Goal: Task Accomplishment & Management: Use online tool/utility

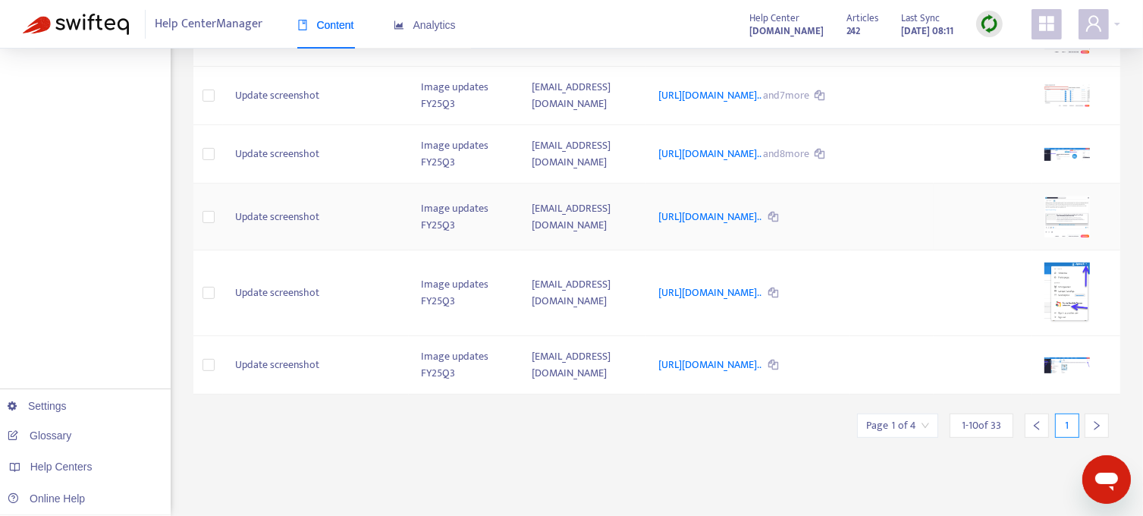
scroll to position [489, 0]
click at [302, 183] on td "Update screenshot" at bounding box center [316, 154] width 186 height 58
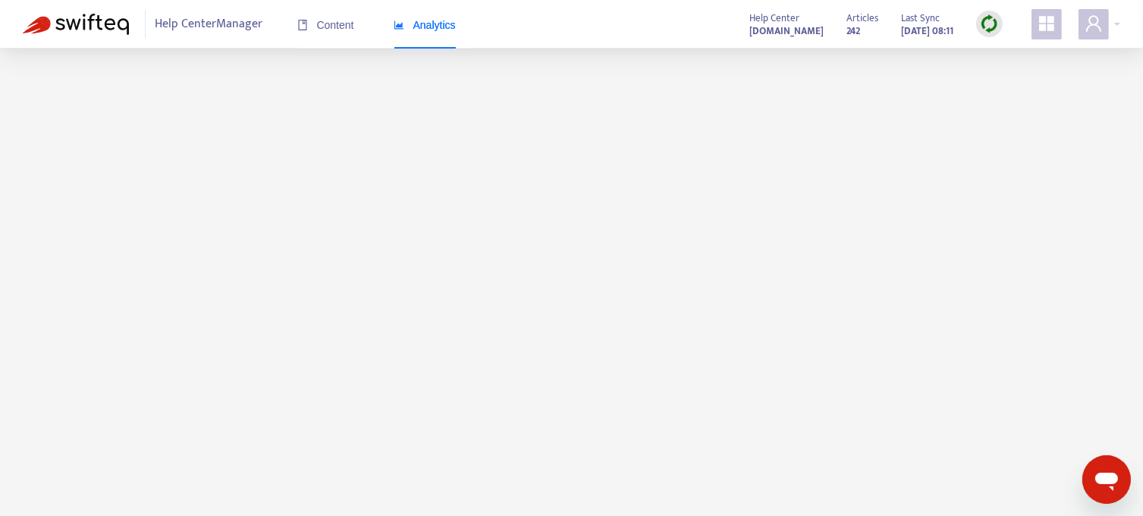
scroll to position [49, 0]
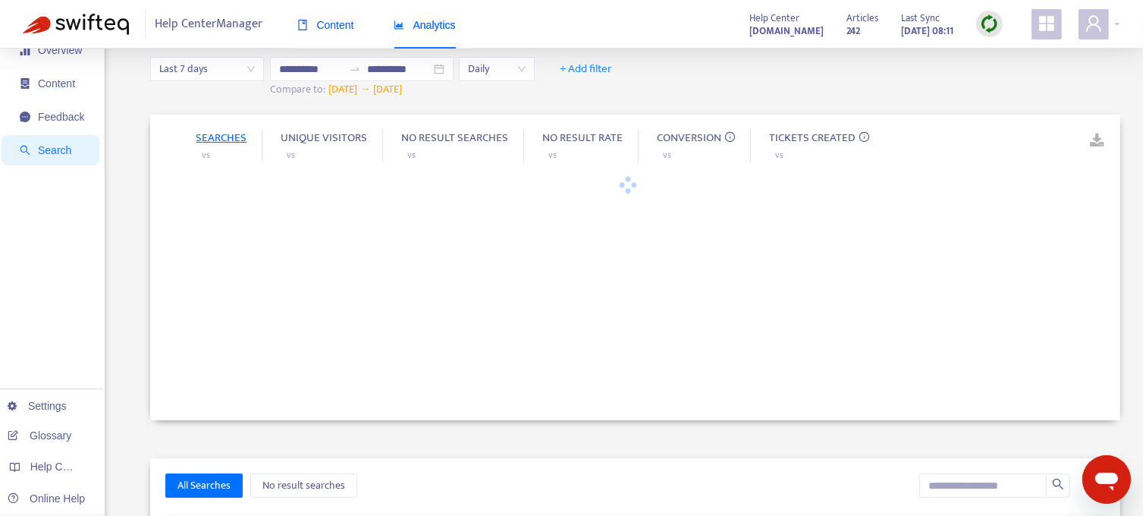
click at [331, 24] on span "Content" at bounding box center [325, 25] width 57 height 12
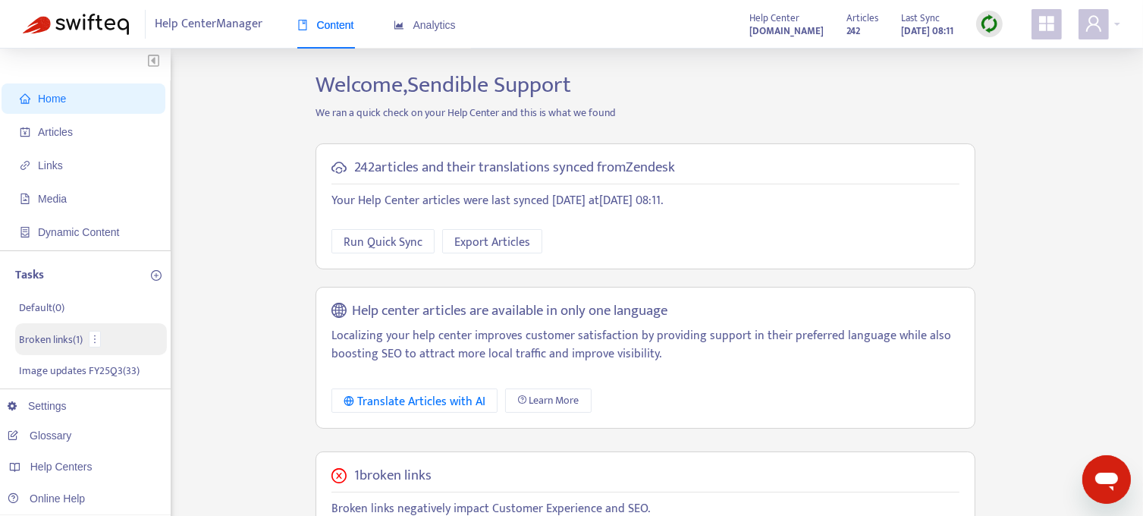
click at [48, 342] on p "Broken links ( 1 )" at bounding box center [51, 339] width 64 height 16
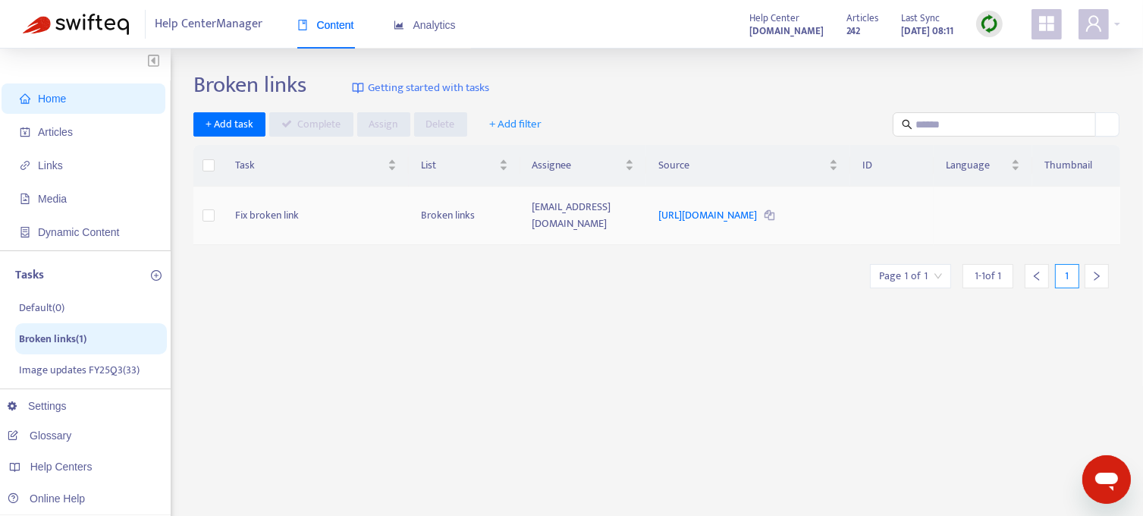
click at [284, 218] on td "Fix broken link" at bounding box center [316, 216] width 186 height 58
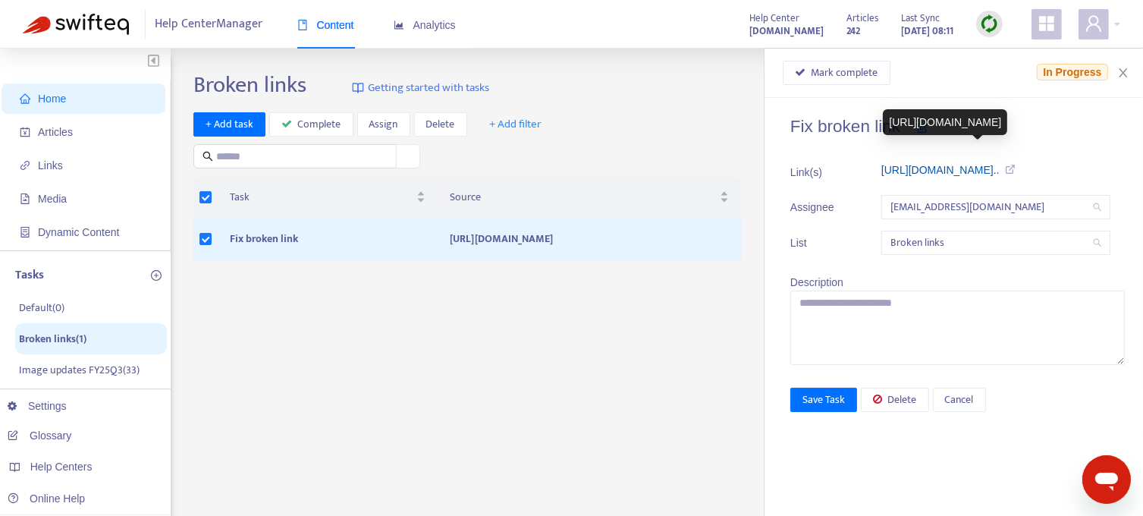
click at [898, 169] on link "[URL][DOMAIN_NAME].." at bounding box center [940, 170] width 118 height 12
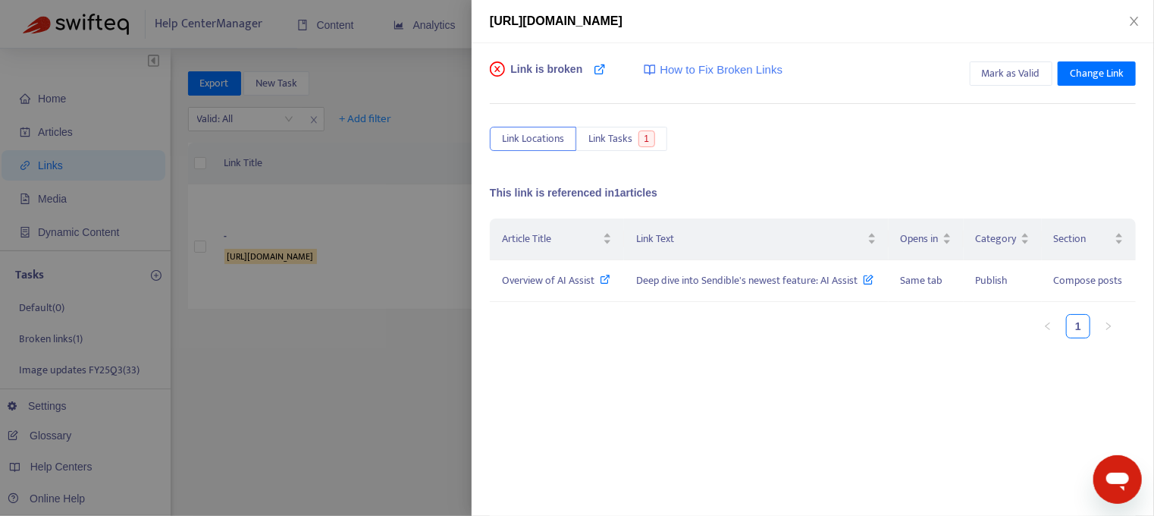
click at [303, 373] on div at bounding box center [577, 258] width 1154 height 516
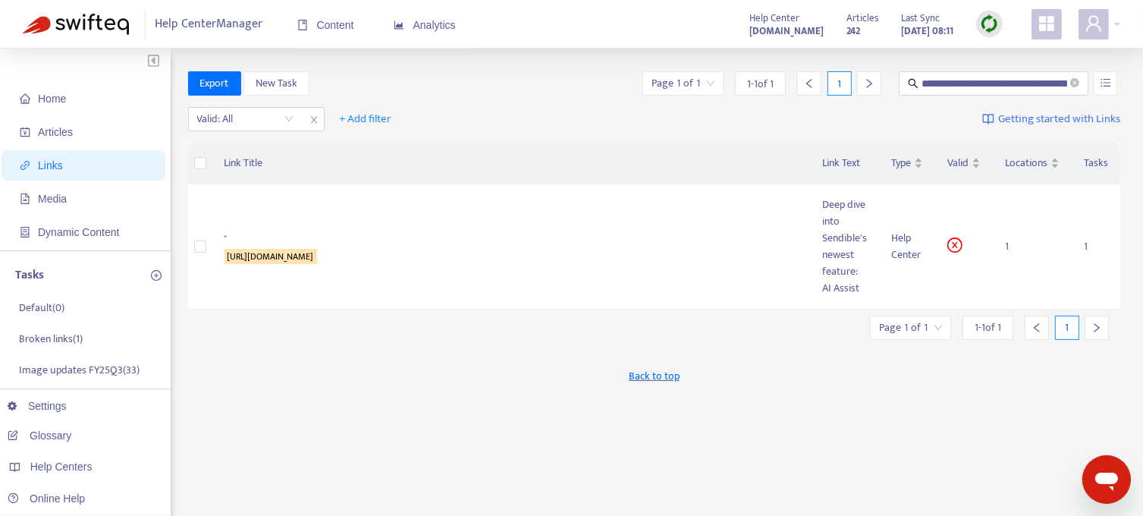
click at [991, 27] on img at bounding box center [989, 23] width 19 height 19
click at [995, 77] on link "Full Sync" at bounding box center [1015, 79] width 55 height 17
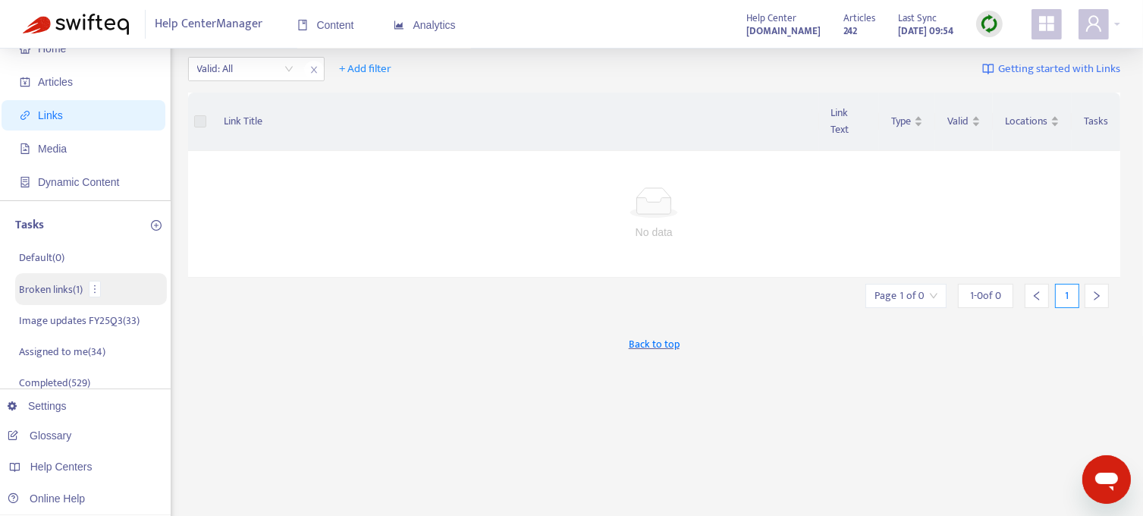
scroll to position [76, 0]
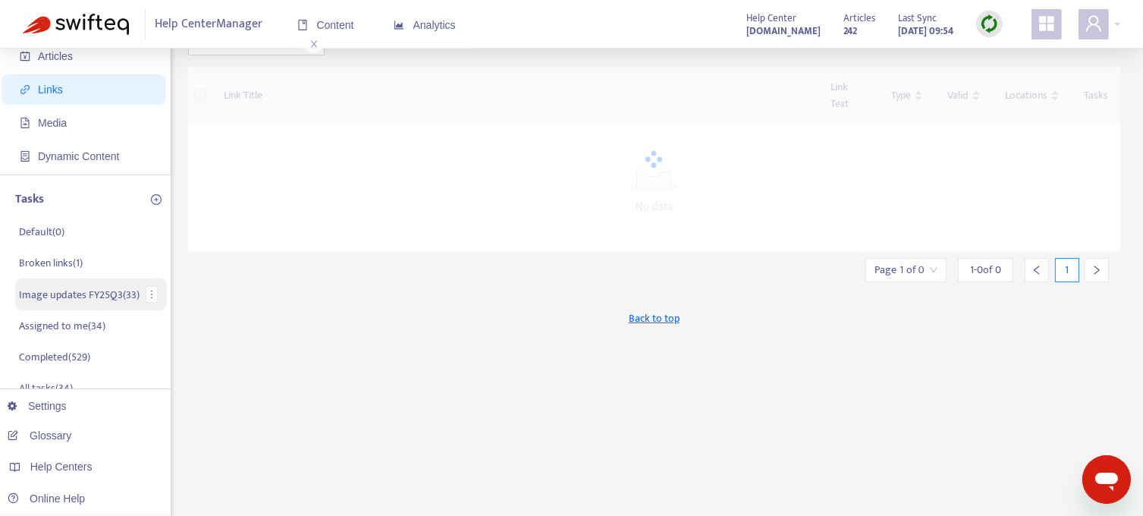
click at [81, 297] on p "Image updates FY25Q3 ( 33 )" at bounding box center [79, 295] width 121 height 16
